Goal: Book appointment/travel/reservation

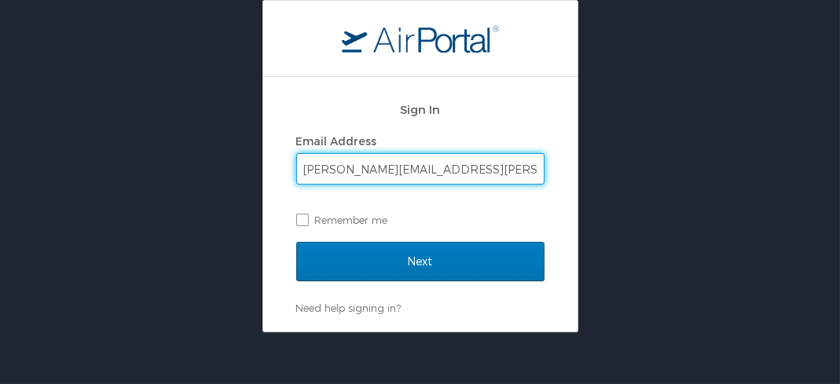
type input "[PERSON_NAME][EMAIL_ADDRESS][PERSON_NAME][DOMAIN_NAME]"
click at [296, 242] on input "Next" at bounding box center [420, 261] width 248 height 39
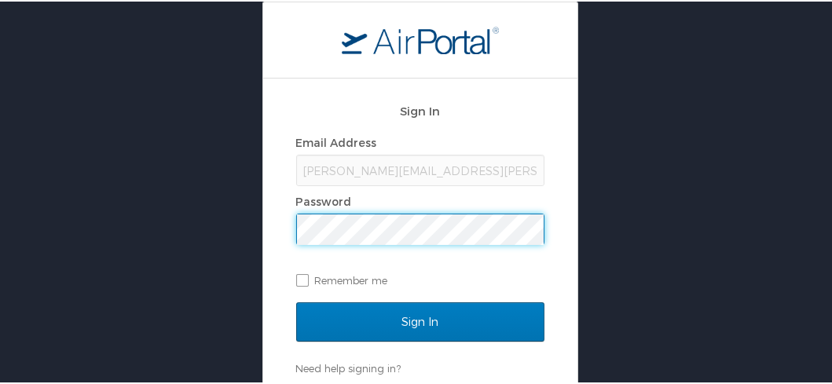
click at [296, 301] on input "Sign In" at bounding box center [420, 320] width 248 height 39
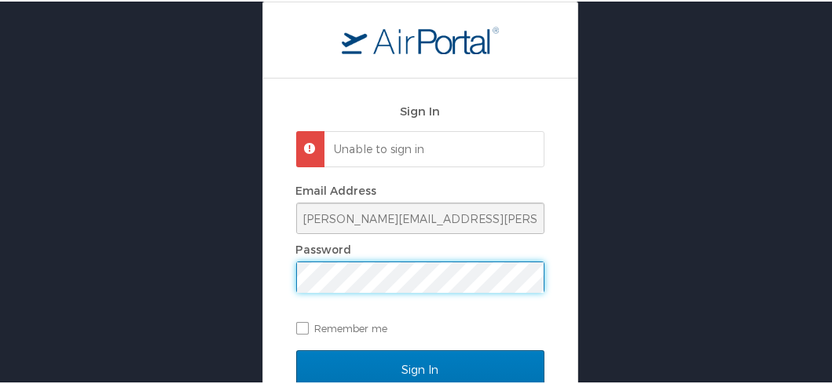
click at [296, 349] on input "Sign In" at bounding box center [420, 368] width 248 height 39
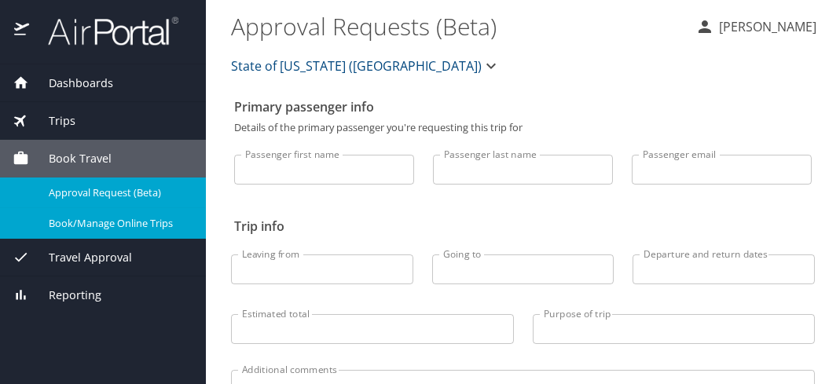
click at [146, 218] on span "Book/Manage Online Trips" at bounding box center [118, 223] width 138 height 15
